Goal: Task Accomplishment & Management: Manage account settings

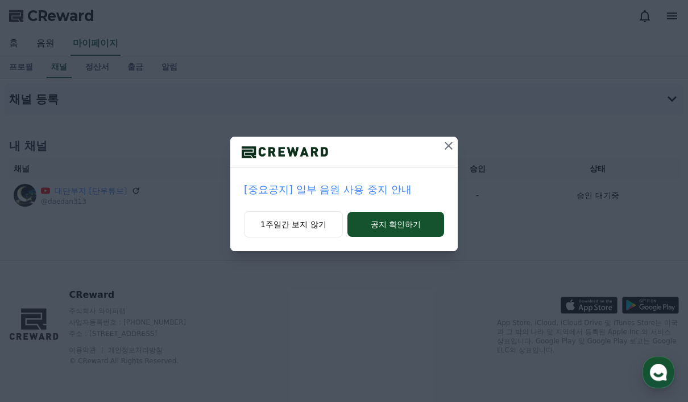
click at [451, 147] on icon at bounding box center [449, 146] width 8 height 8
click at [444, 147] on icon at bounding box center [449, 146] width 14 height 14
click at [457, 146] on button at bounding box center [449, 146] width 18 height 18
click at [445, 148] on icon at bounding box center [449, 146] width 14 height 14
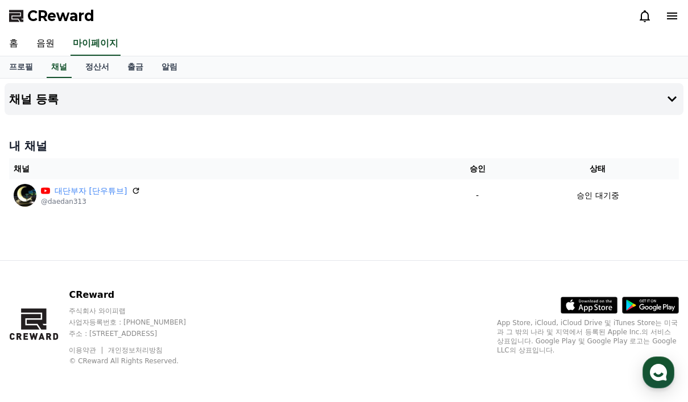
click at [117, 185] on link "대단부자 [단우튜브]" at bounding box center [91, 191] width 72 height 12
click at [131, 186] on icon at bounding box center [135, 190] width 9 height 9
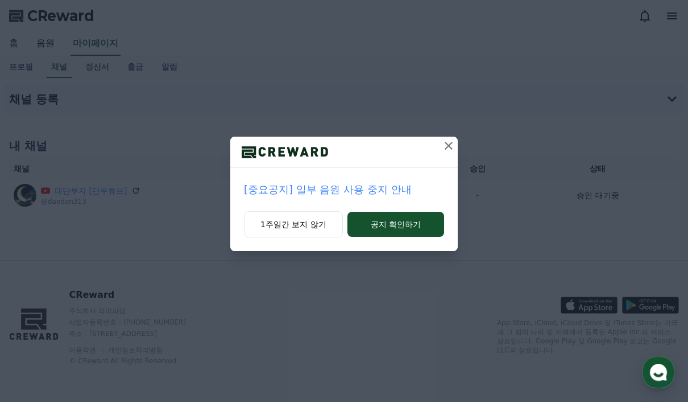
click at [452, 151] on icon at bounding box center [449, 146] width 14 height 14
click at [448, 146] on icon at bounding box center [449, 146] width 14 height 14
